Goal: Task Accomplishment & Management: Use online tool/utility

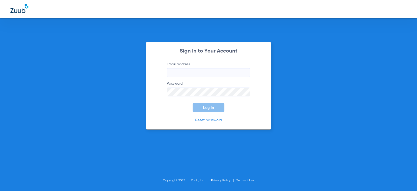
type input "[EMAIL_ADDRESS][DOMAIN_NAME]"
click at [212, 111] on button "Log In" at bounding box center [209, 107] width 32 height 9
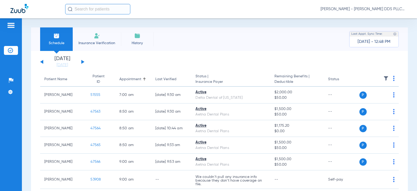
click at [84, 62] on button at bounding box center [82, 62] width 3 height 4
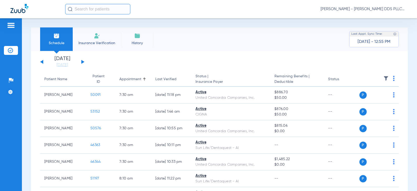
click at [82, 62] on button at bounding box center [82, 62] width 3 height 4
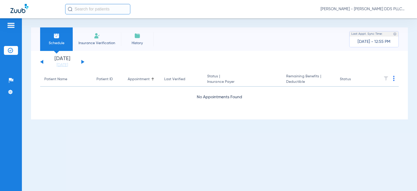
click at [82, 62] on button at bounding box center [82, 62] width 3 height 4
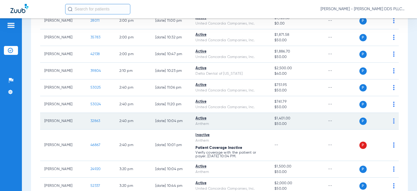
scroll to position [696, 0]
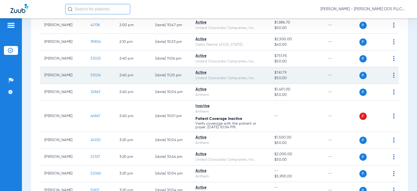
click at [91, 75] on span "53024" at bounding box center [96, 75] width 10 height 4
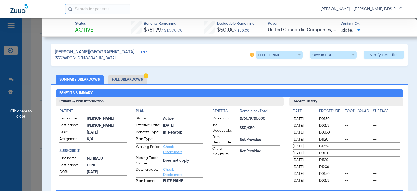
click at [133, 81] on li "Full Breakdown" at bounding box center [127, 79] width 39 height 9
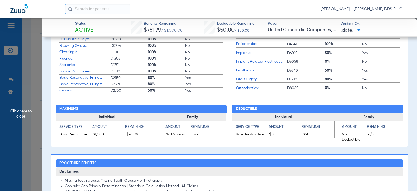
scroll to position [243, 0]
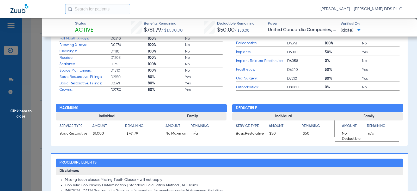
click at [23, 109] on span "Click here to close" at bounding box center [21, 113] width 42 height 191
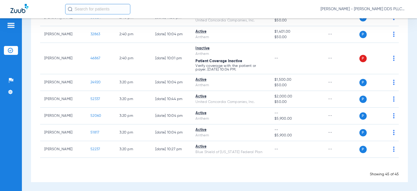
scroll to position [754, 0]
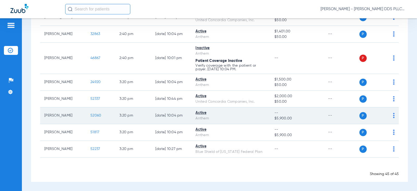
click at [91, 116] on span "52060" at bounding box center [96, 116] width 11 height 4
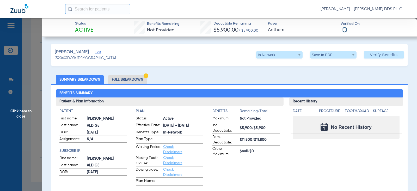
click at [124, 79] on li "Full Breakdown" at bounding box center [127, 79] width 39 height 9
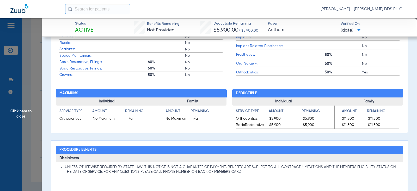
scroll to position [278, 0]
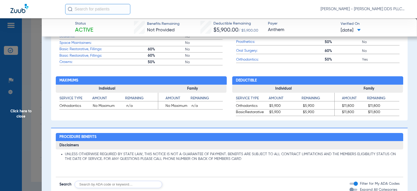
drag, startPoint x: 23, startPoint y: 111, endPoint x: 21, endPoint y: 108, distance: 3.9
click at [23, 111] on span "Click here to close" at bounding box center [21, 113] width 42 height 191
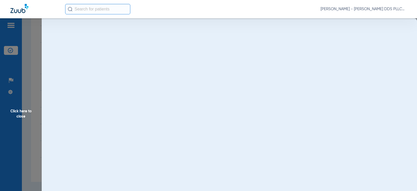
scroll to position [0, 0]
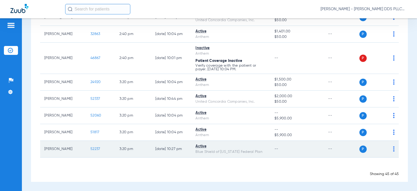
click at [93, 150] on span "52237" at bounding box center [96, 149] width 10 height 4
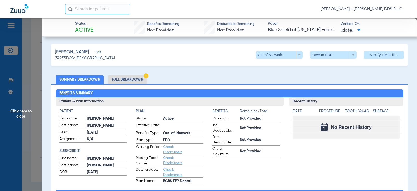
click at [120, 80] on li "Full Breakdown" at bounding box center [127, 79] width 39 height 9
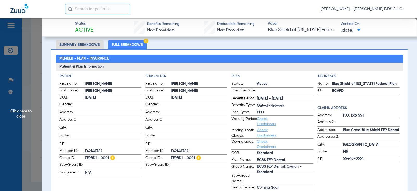
scroll to position [70, 0]
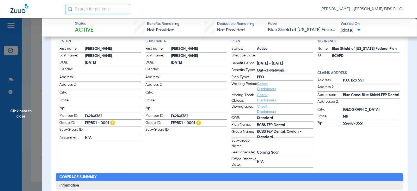
click at [18, 114] on span "Click here to close" at bounding box center [21, 113] width 42 height 191
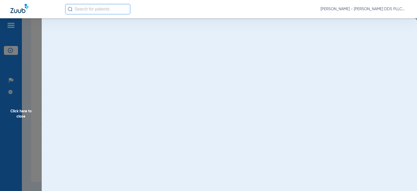
scroll to position [0, 0]
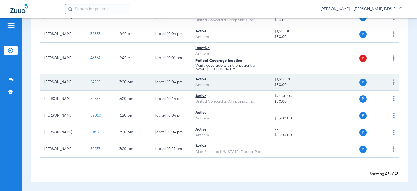
click at [91, 83] on span "24920" at bounding box center [96, 82] width 10 height 4
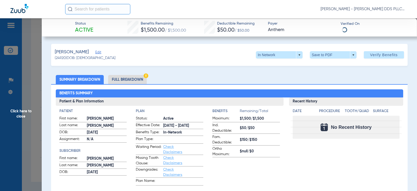
click at [132, 79] on li "Full Breakdown" at bounding box center [127, 79] width 39 height 9
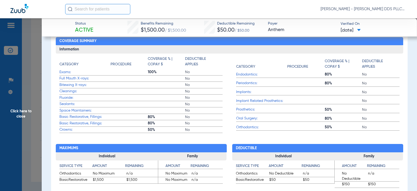
scroll to position [278, 0]
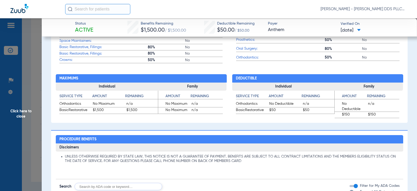
click at [17, 110] on span "Click here to close" at bounding box center [21, 113] width 42 height 191
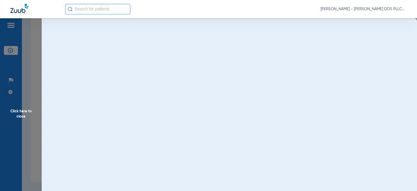
scroll to position [0, 0]
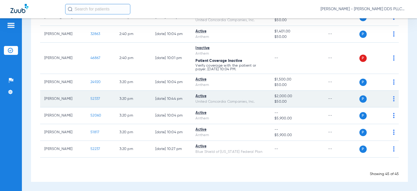
click at [93, 99] on span "52337" at bounding box center [96, 99] width 10 height 4
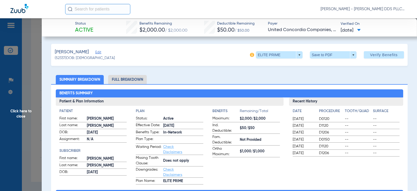
click at [137, 79] on li "Full Breakdown" at bounding box center [127, 79] width 39 height 9
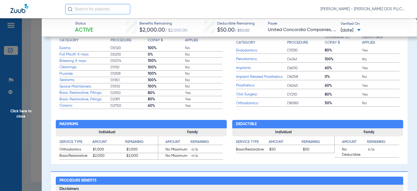
scroll to position [243, 0]
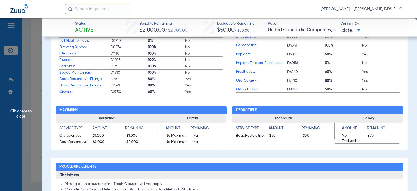
click at [22, 113] on span "Click here to close" at bounding box center [21, 113] width 42 height 191
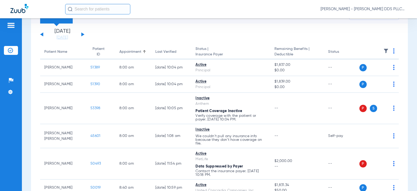
scroll to position [35, 0]
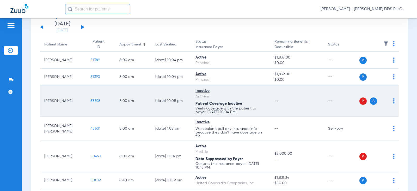
click at [95, 102] on span "53398" at bounding box center [96, 101] width 10 height 4
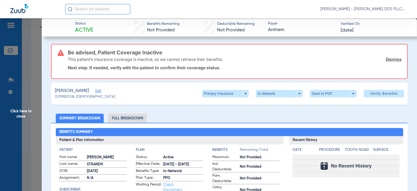
click at [122, 119] on li "Full Breakdown" at bounding box center [127, 118] width 39 height 9
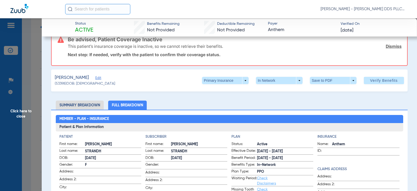
scroll to position [0, 0]
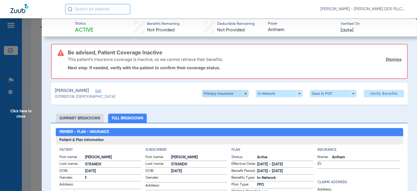
click at [220, 95] on span at bounding box center [225, 93] width 13 height 13
click at [217, 112] on button "Secondary Insurance" at bounding box center [220, 114] width 43 height 10
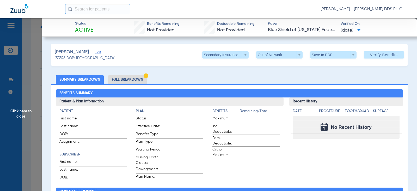
click at [118, 79] on li "Full Breakdown" at bounding box center [127, 79] width 39 height 9
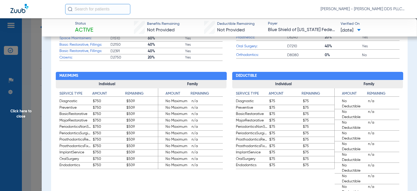
scroll to position [278, 0]
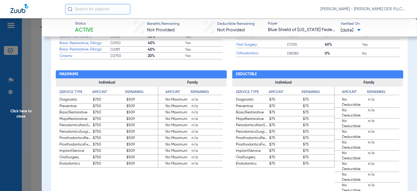
click at [16, 111] on span "Click here to close" at bounding box center [21, 113] width 42 height 191
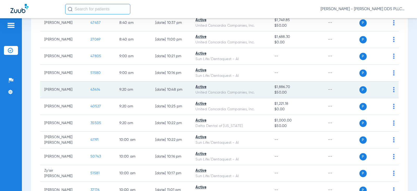
scroll to position [243, 0]
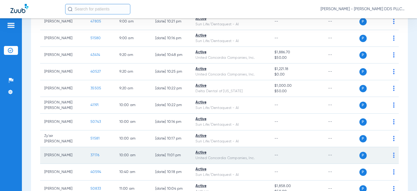
click at [91, 155] on span "37176" at bounding box center [95, 155] width 9 height 4
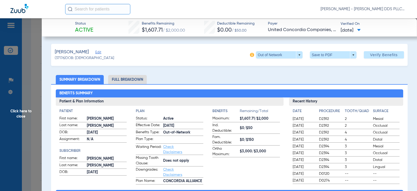
click at [125, 80] on li "Full Breakdown" at bounding box center [127, 79] width 39 height 9
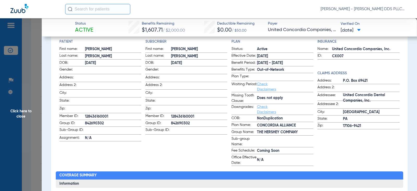
scroll to position [70, 0]
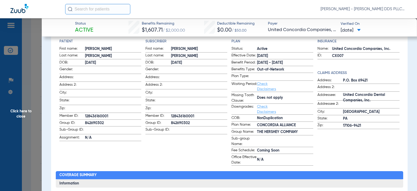
drag, startPoint x: 28, startPoint y: 110, endPoint x: 7, endPoint y: 108, distance: 21.6
click at [27, 110] on span "Click here to close" at bounding box center [21, 113] width 42 height 191
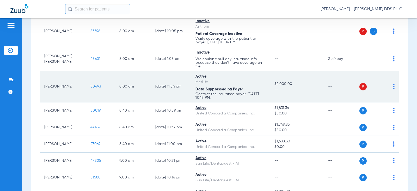
scroll to position [0, 0]
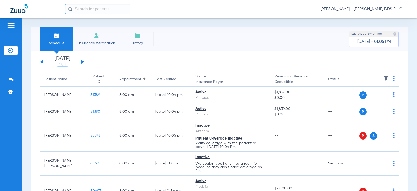
click at [82, 62] on button at bounding box center [82, 62] width 3 height 4
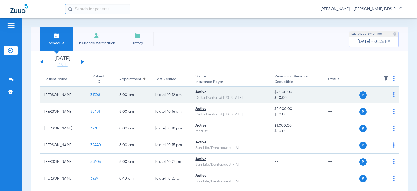
click at [91, 95] on span "31308" at bounding box center [96, 95] width 10 height 4
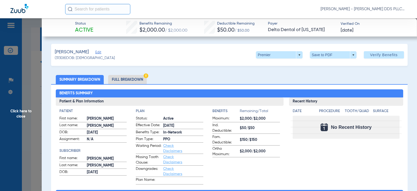
click at [121, 79] on li "Full Breakdown" at bounding box center [127, 79] width 39 height 9
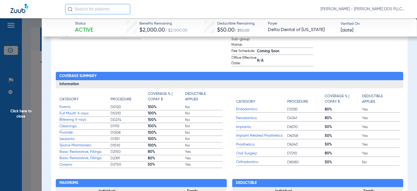
scroll to position [174, 0]
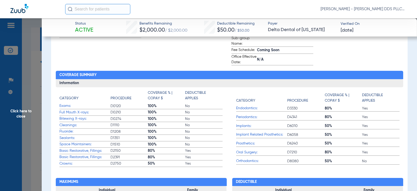
click at [25, 112] on span "Click here to close" at bounding box center [21, 113] width 42 height 191
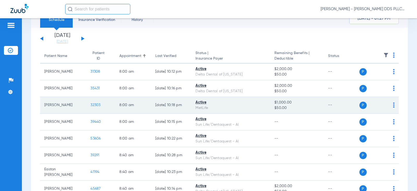
scroll to position [35, 0]
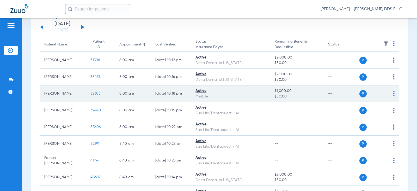
click at [92, 92] on span "32303" at bounding box center [96, 94] width 10 height 4
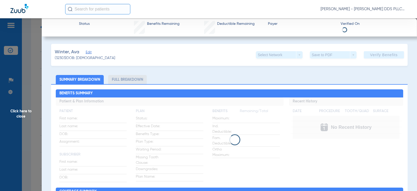
click at [135, 80] on li "Full Breakdown" at bounding box center [127, 79] width 39 height 9
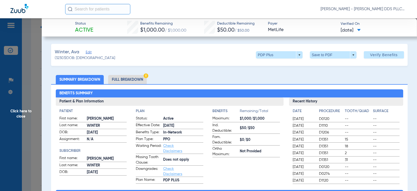
click at [135, 80] on li "Full Breakdown" at bounding box center [127, 79] width 39 height 9
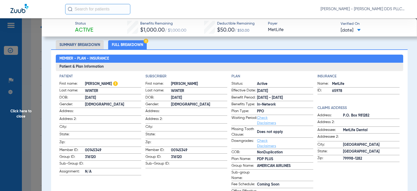
scroll to position [70, 0]
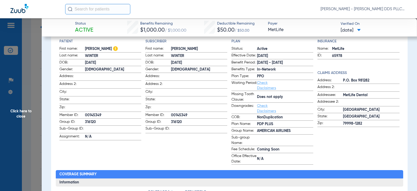
click at [20, 109] on span "Click here to close" at bounding box center [21, 113] width 42 height 191
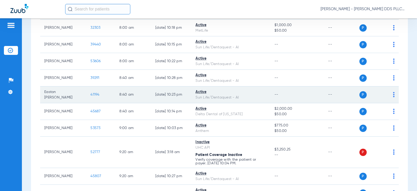
scroll to position [104, 0]
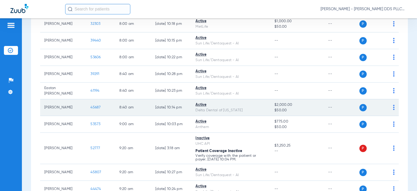
click at [92, 108] on span "45687" at bounding box center [96, 107] width 10 height 4
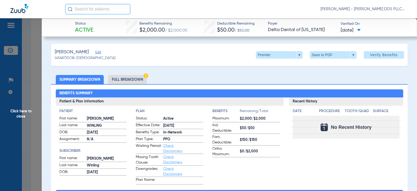
click at [129, 80] on li "Full Breakdown" at bounding box center [127, 79] width 39 height 9
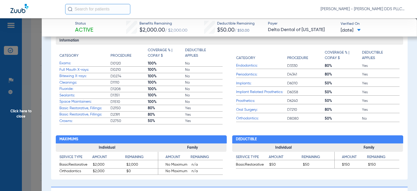
scroll to position [243, 0]
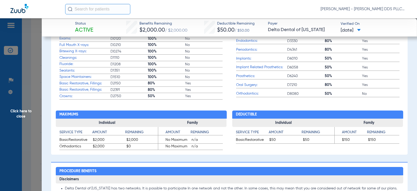
click at [27, 110] on span "Click here to close" at bounding box center [21, 113] width 42 height 191
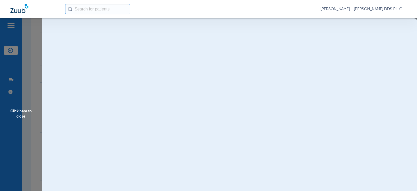
scroll to position [0, 0]
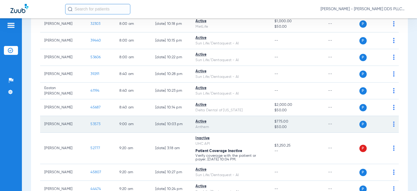
click at [91, 123] on span "53573" at bounding box center [96, 124] width 10 height 4
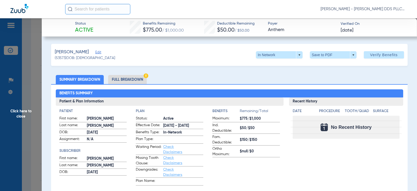
click at [120, 81] on li "Full Breakdown" at bounding box center [127, 79] width 39 height 9
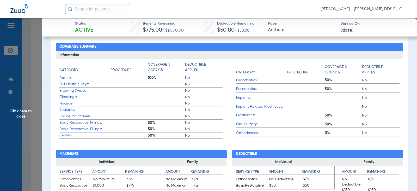
scroll to position [209, 0]
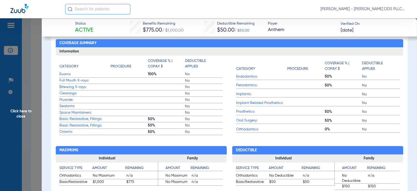
click at [24, 113] on span "Click here to close" at bounding box center [21, 113] width 42 height 191
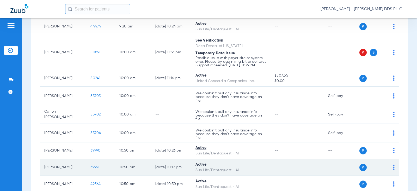
scroll to position [278, 0]
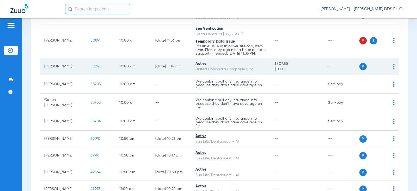
click at [91, 68] on span "50241" at bounding box center [96, 66] width 10 height 4
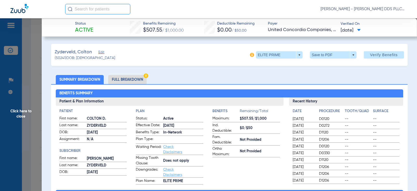
click at [130, 82] on li "Full Breakdown" at bounding box center [127, 79] width 39 height 9
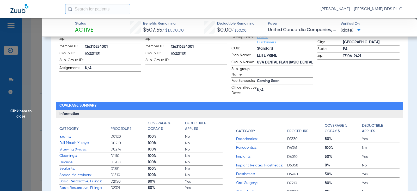
scroll to position [209, 0]
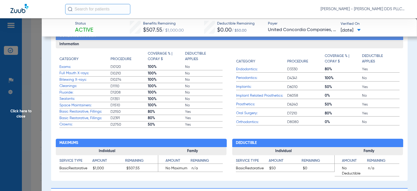
click at [17, 113] on span "Click here to close" at bounding box center [21, 113] width 42 height 191
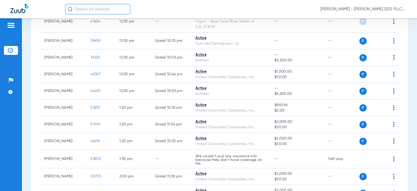
scroll to position [557, 0]
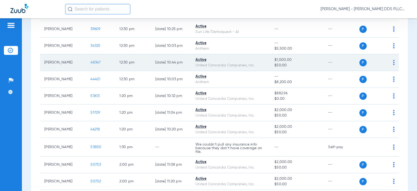
click at [91, 64] on span "48347" at bounding box center [96, 63] width 10 height 4
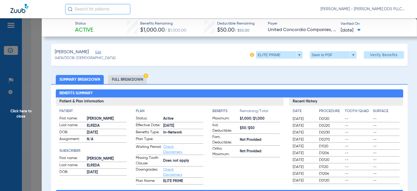
click at [124, 77] on li "Full Breakdown" at bounding box center [127, 79] width 39 height 9
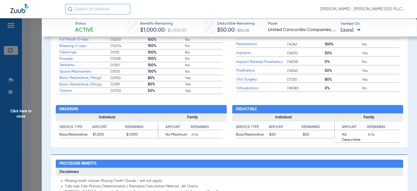
scroll to position [243, 0]
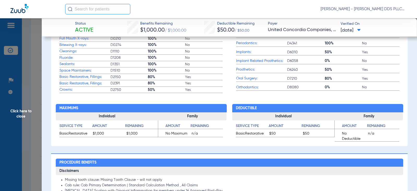
click at [27, 111] on span "Click here to close" at bounding box center [21, 113] width 42 height 191
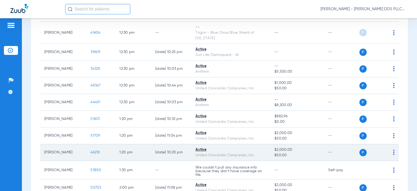
scroll to position [522, 0]
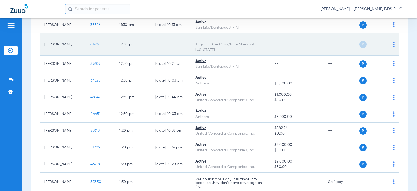
click at [91, 46] on span "41604" at bounding box center [96, 45] width 10 height 4
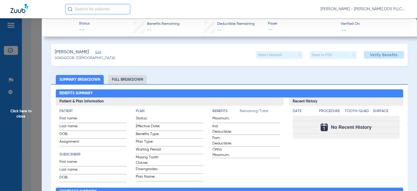
click at [132, 78] on li "Full Breakdown" at bounding box center [127, 79] width 39 height 9
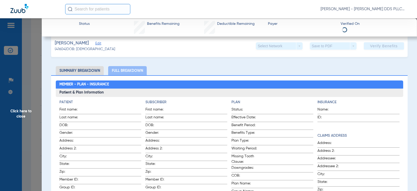
scroll to position [0, 0]
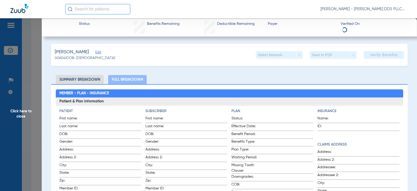
click at [83, 79] on li "Summary Breakdown" at bounding box center [80, 79] width 48 height 9
click at [24, 112] on span "Click here to close" at bounding box center [21, 113] width 42 height 191
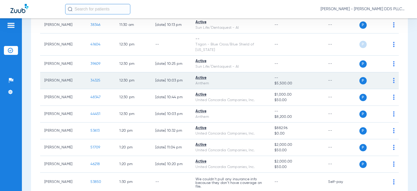
click at [92, 82] on span "34325" at bounding box center [96, 81] width 10 height 4
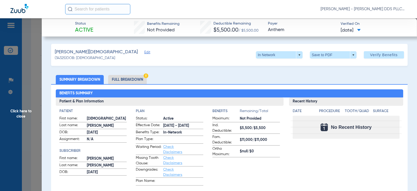
click at [121, 78] on li "Full Breakdown" at bounding box center [127, 79] width 39 height 9
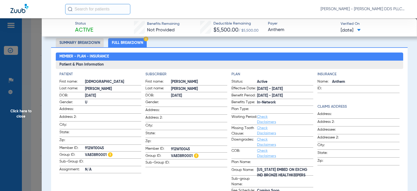
scroll to position [70, 0]
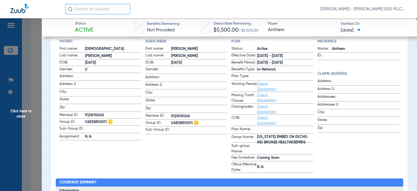
click at [22, 113] on span "Click here to close" at bounding box center [21, 113] width 42 height 191
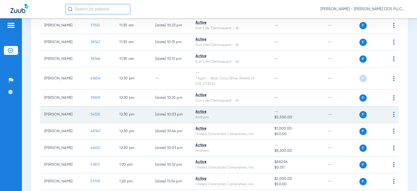
scroll to position [487, 0]
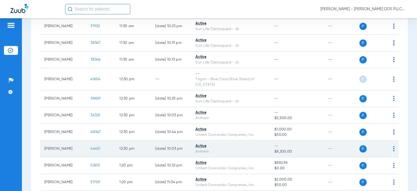
click at [93, 150] on span "44451" at bounding box center [96, 149] width 10 height 4
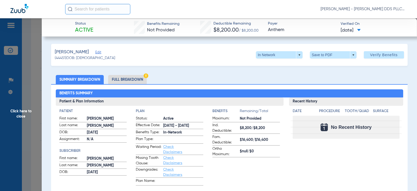
click at [135, 80] on li "Full Breakdown" at bounding box center [127, 79] width 39 height 9
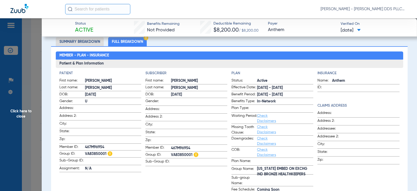
scroll to position [35, 0]
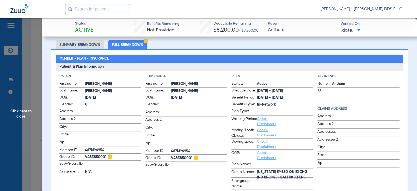
click at [28, 110] on span "Click here to close" at bounding box center [21, 113] width 42 height 191
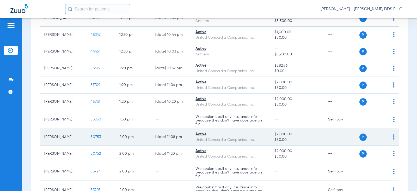
scroll to position [592, 0]
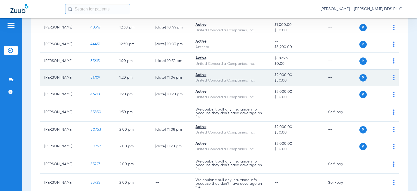
click at [92, 79] on span "51709" at bounding box center [96, 78] width 10 height 4
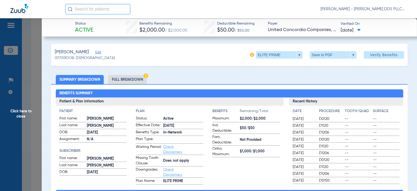
click at [114, 79] on li "Full Breakdown" at bounding box center [127, 79] width 39 height 9
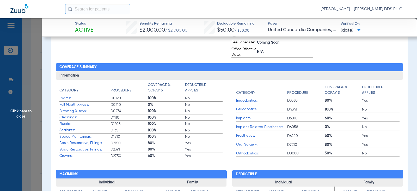
scroll to position [174, 0]
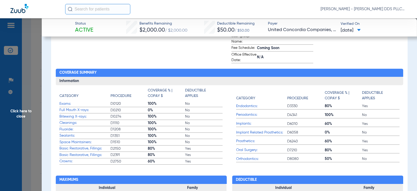
click at [17, 113] on span "Click here to close" at bounding box center [21, 113] width 42 height 191
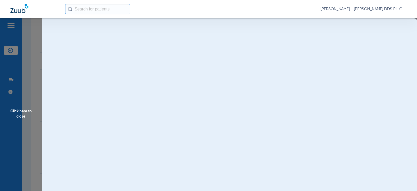
scroll to position [0, 0]
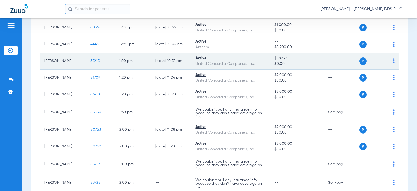
click at [93, 63] on span "53613" at bounding box center [95, 61] width 9 height 4
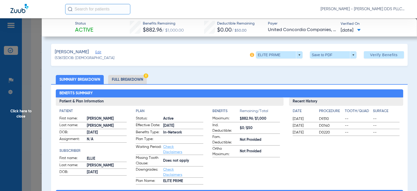
click at [13, 113] on span "Click here to close" at bounding box center [21, 113] width 42 height 191
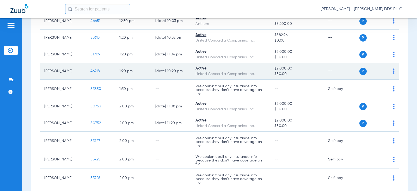
scroll to position [626, 0]
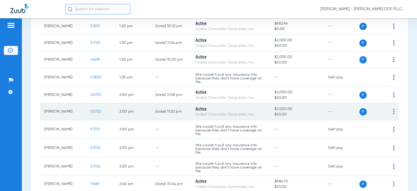
click at [93, 113] on span "50752" at bounding box center [96, 112] width 10 height 4
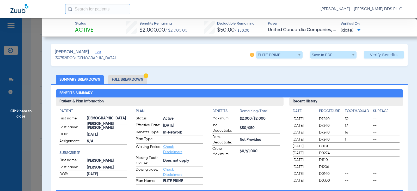
click at [118, 80] on li "Full Breakdown" at bounding box center [127, 79] width 39 height 9
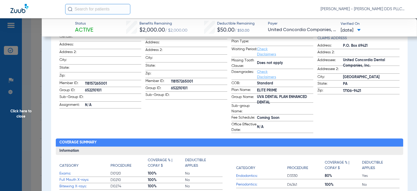
scroll to position [209, 0]
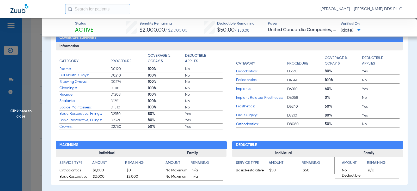
drag, startPoint x: 300, startPoint y: 89, endPoint x: 257, endPoint y: 85, distance: 43.7
click at [300, 89] on span "D6010" at bounding box center [306, 88] width 37 height 5
click at [22, 111] on span "Click here to close" at bounding box center [21, 113] width 42 height 191
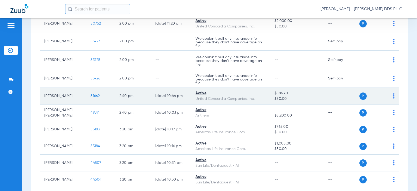
scroll to position [731, 0]
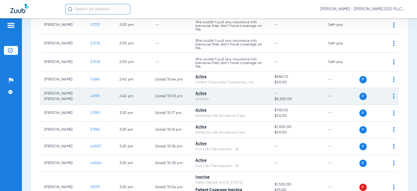
click at [91, 98] on span "49391" at bounding box center [95, 96] width 9 height 4
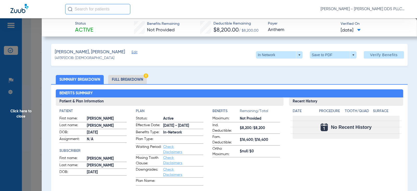
click at [127, 78] on li "Full Breakdown" at bounding box center [127, 79] width 39 height 9
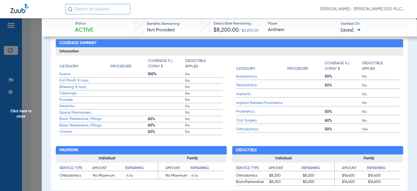
scroll to position [278, 0]
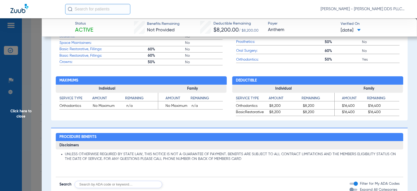
click at [24, 111] on span "Click here to close" at bounding box center [21, 113] width 42 height 191
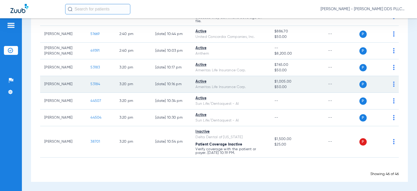
scroll to position [783, 0]
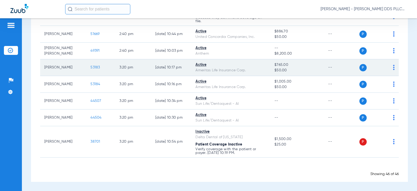
click at [91, 67] on span "53183" at bounding box center [95, 67] width 9 height 4
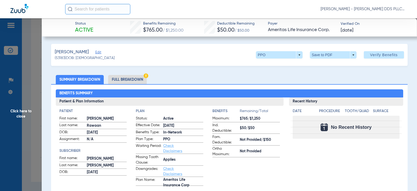
click at [128, 79] on li "Full Breakdown" at bounding box center [127, 79] width 39 height 9
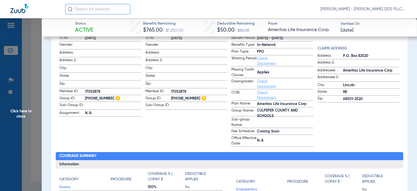
scroll to position [104, 0]
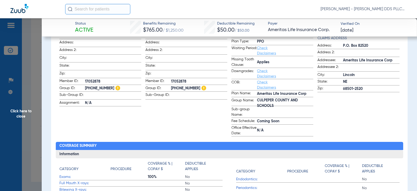
click at [23, 112] on span "Click here to close" at bounding box center [21, 113] width 42 height 191
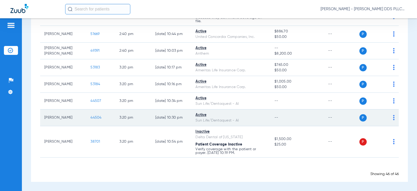
scroll to position [749, 0]
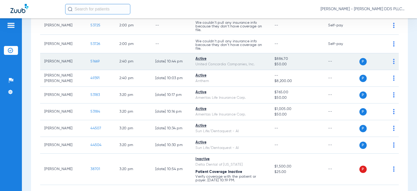
click at [91, 63] on span "51669" at bounding box center [95, 61] width 9 height 4
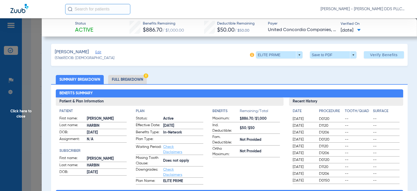
click at [135, 79] on li "Full Breakdown" at bounding box center [127, 79] width 39 height 9
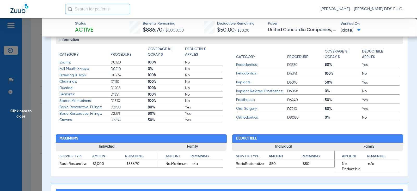
scroll to position [243, 0]
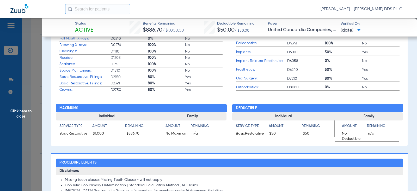
click at [25, 112] on span "Click here to close" at bounding box center [21, 113] width 42 height 191
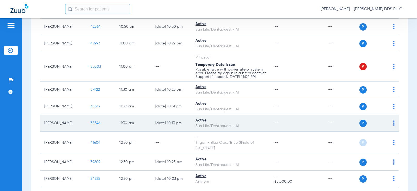
scroll to position [435, 0]
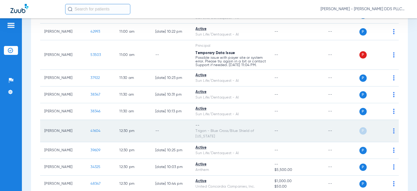
click at [393, 133] on img at bounding box center [394, 130] width 2 height 5
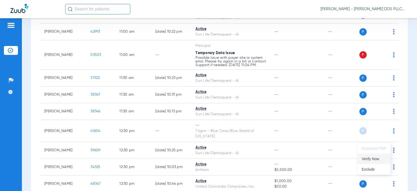
click at [374, 160] on span "Verify Now" at bounding box center [374, 159] width 25 height 4
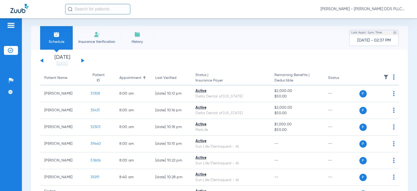
scroll to position [0, 0]
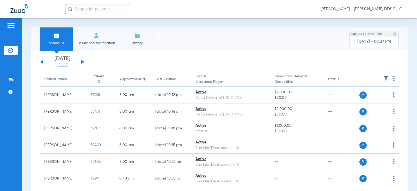
click at [43, 62] on button at bounding box center [41, 62] width 3 height 4
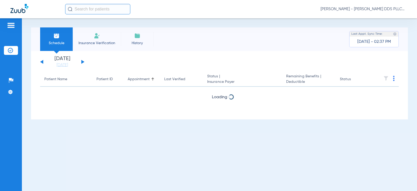
click at [43, 62] on button at bounding box center [41, 62] width 3 height 4
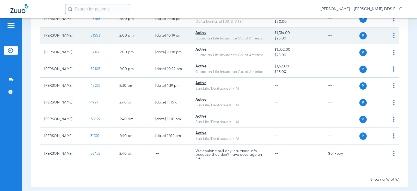
scroll to position [778, 0]
